Goal: Task Accomplishment & Management: Use online tool/utility

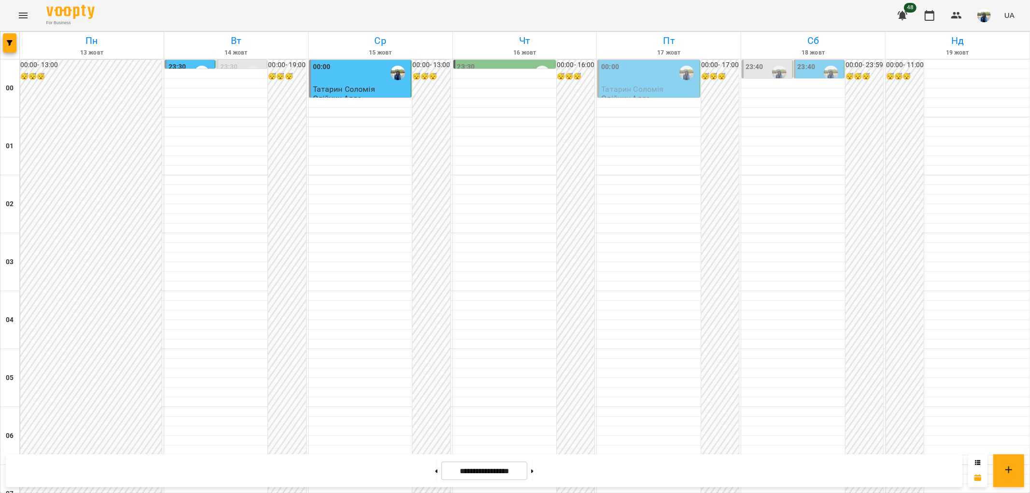
scroll to position [1000, 0]
click at [20, 16] on icon "Menu" at bounding box center [23, 16] width 12 height 12
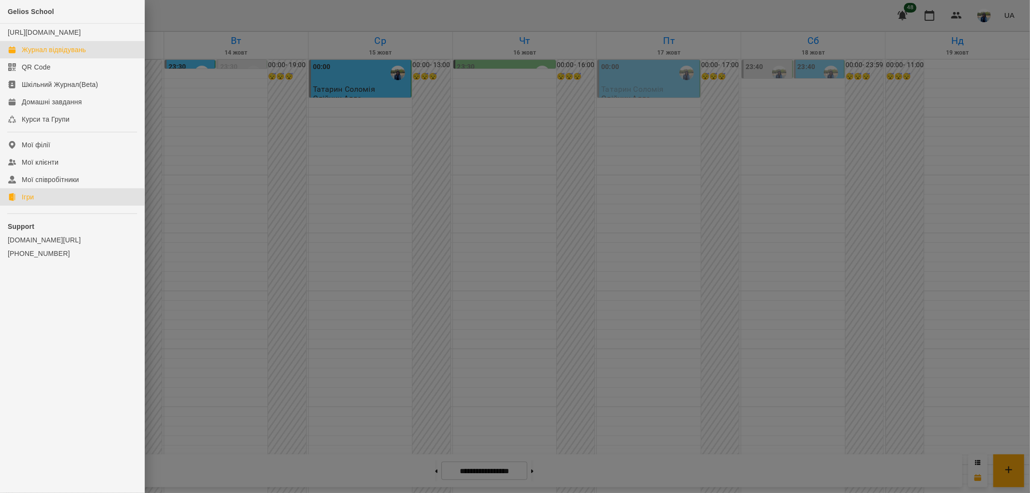
click at [31, 202] on div "Ігри" at bounding box center [28, 197] width 12 height 10
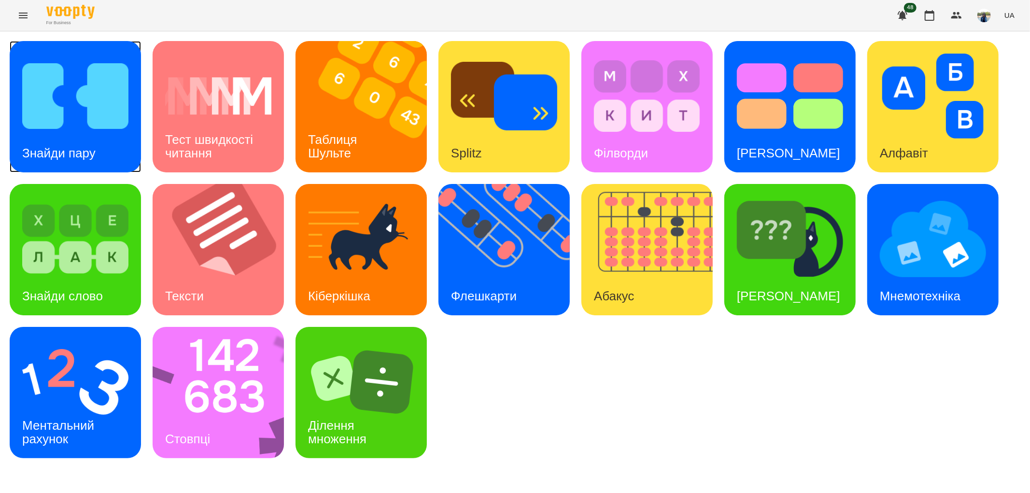
click at [69, 128] on img at bounding box center [75, 96] width 106 height 85
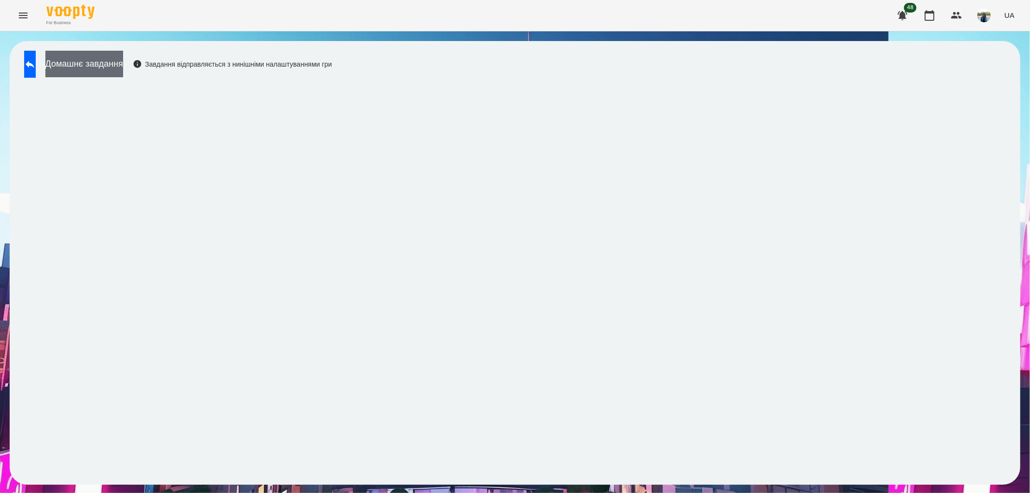
click at [123, 56] on button "Домашнє завдання" at bounding box center [84, 64] width 78 height 27
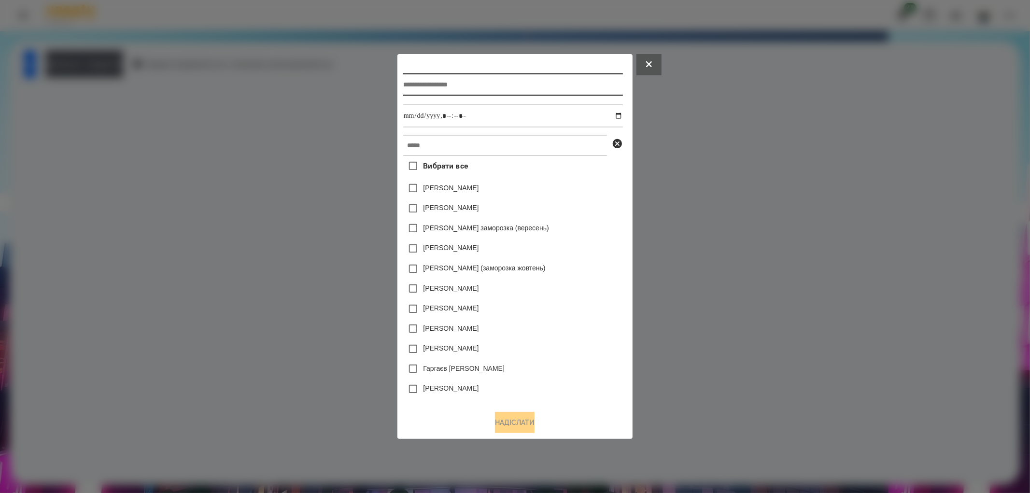
click at [512, 84] on input "text" at bounding box center [513, 84] width 220 height 22
type input "***"
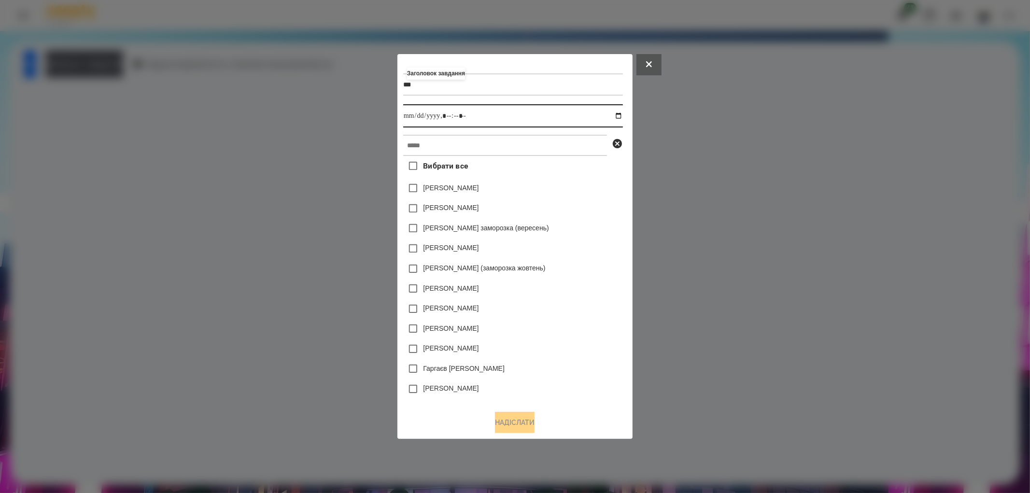
click at [623, 116] on input "datetime-local" at bounding box center [513, 115] width 220 height 23
type input "**********"
click at [525, 122] on input "datetime-local" at bounding box center [513, 115] width 220 height 23
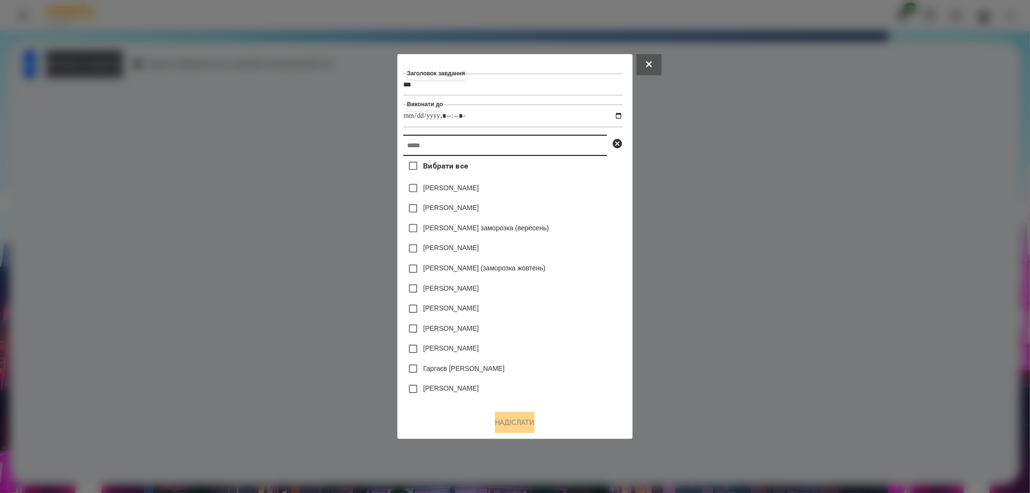
click at [434, 145] on input "text" at bounding box center [505, 145] width 204 height 21
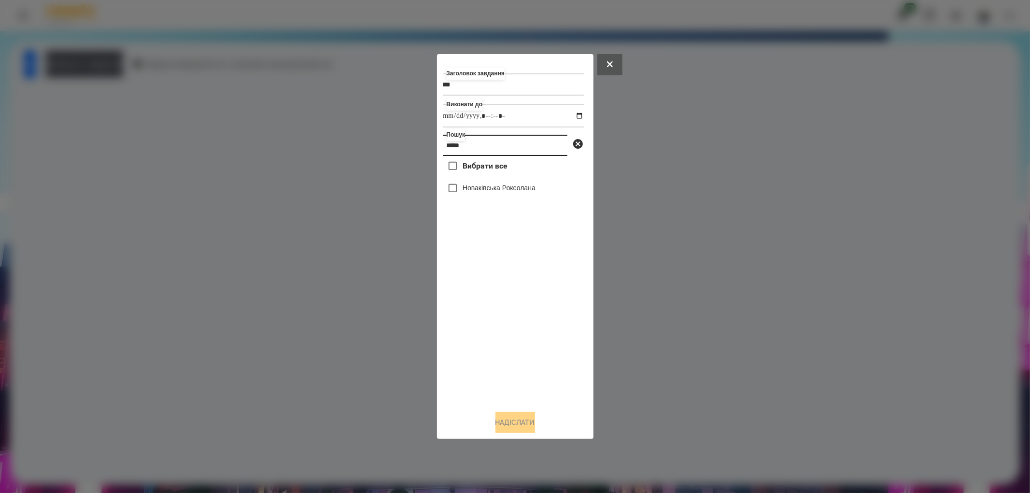
type input "*****"
click at [519, 418] on button "Надіслати" at bounding box center [515, 422] width 40 height 21
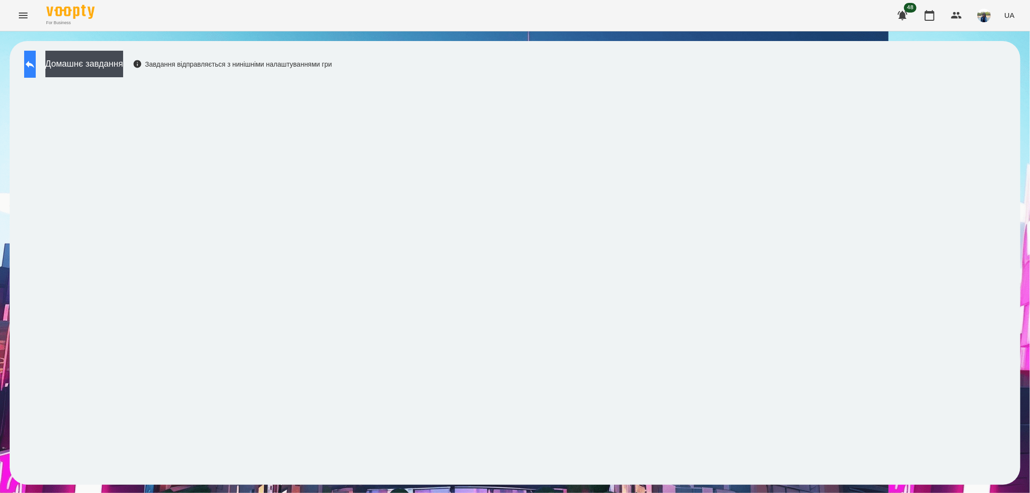
click at [34, 64] on icon at bounding box center [30, 64] width 9 height 7
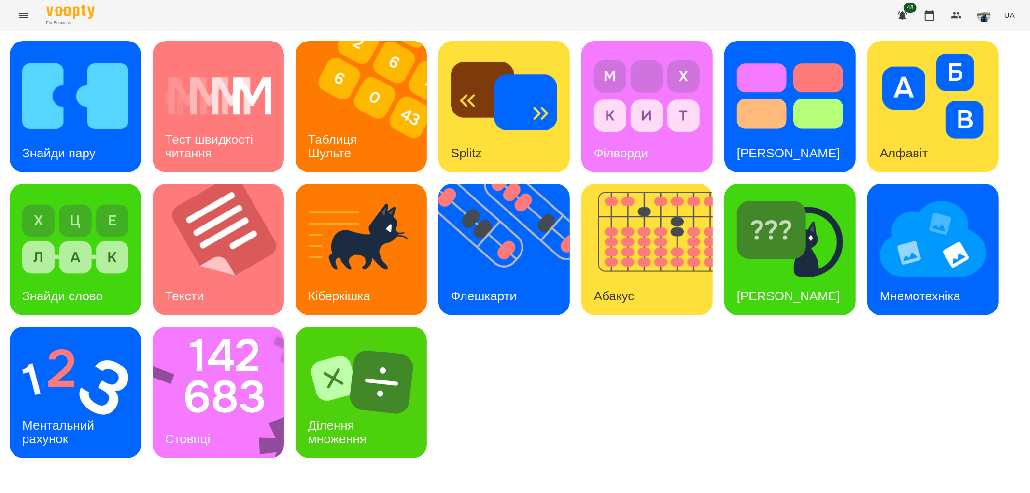
click at [17, 15] on icon "Menu" at bounding box center [23, 16] width 12 height 12
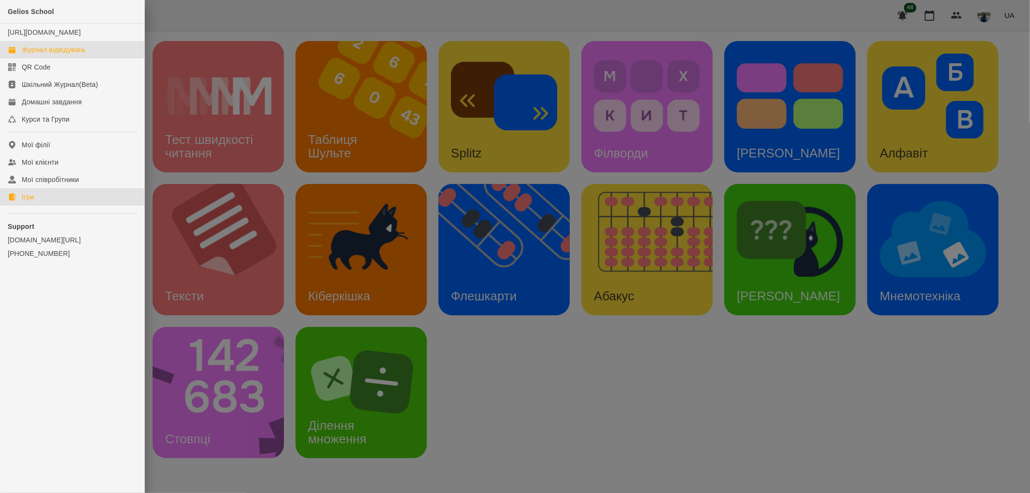
click at [64, 55] on div "Журнал відвідувань" at bounding box center [54, 50] width 64 height 10
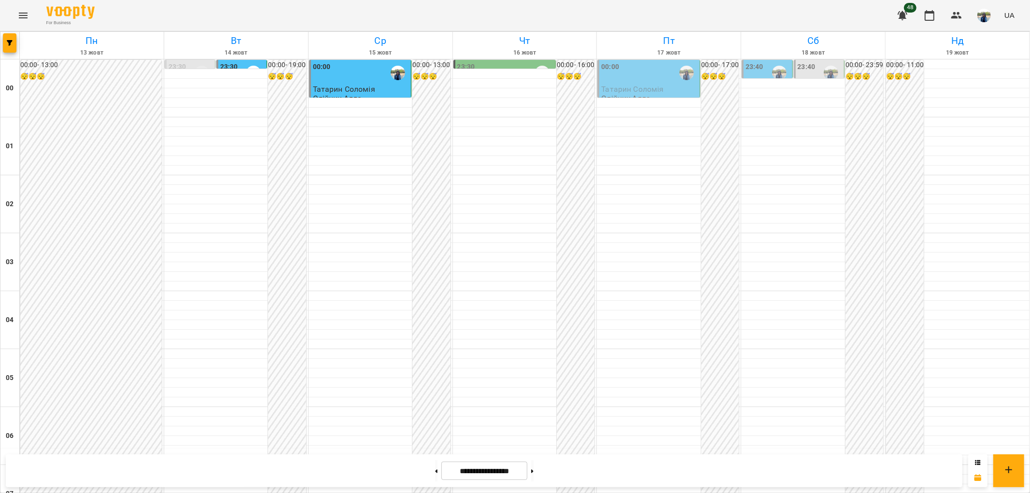
scroll to position [1000, 0]
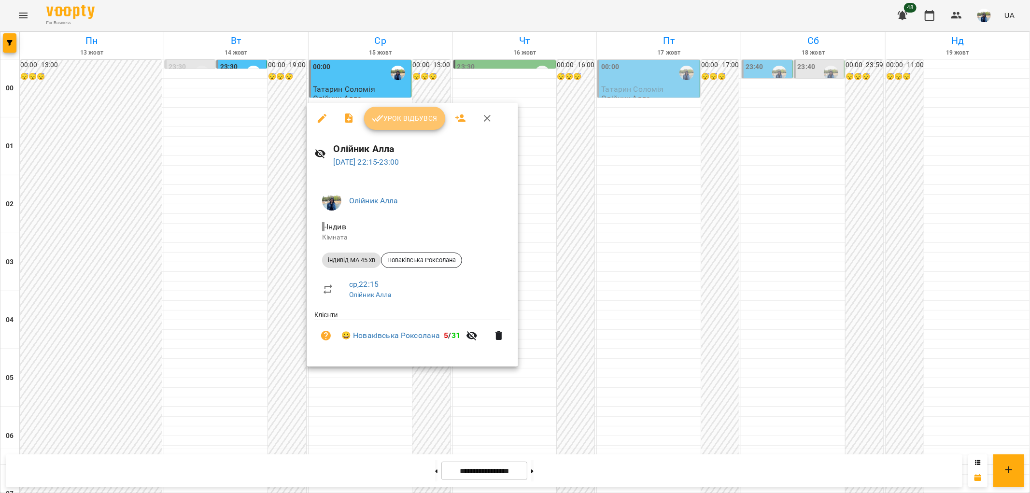
click at [412, 119] on span "Урок відбувся" at bounding box center [405, 118] width 66 height 12
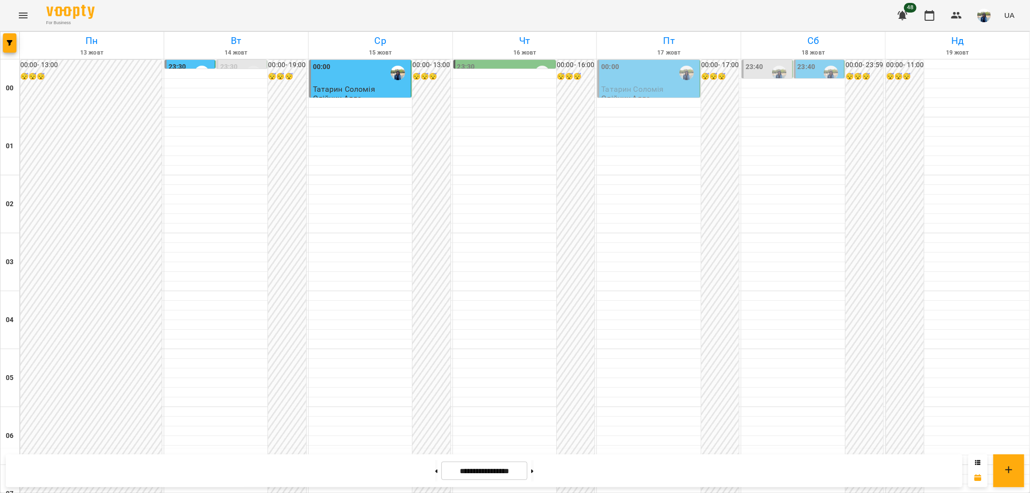
scroll to position [1000, 0]
